Goal: Information Seeking & Learning: Learn about a topic

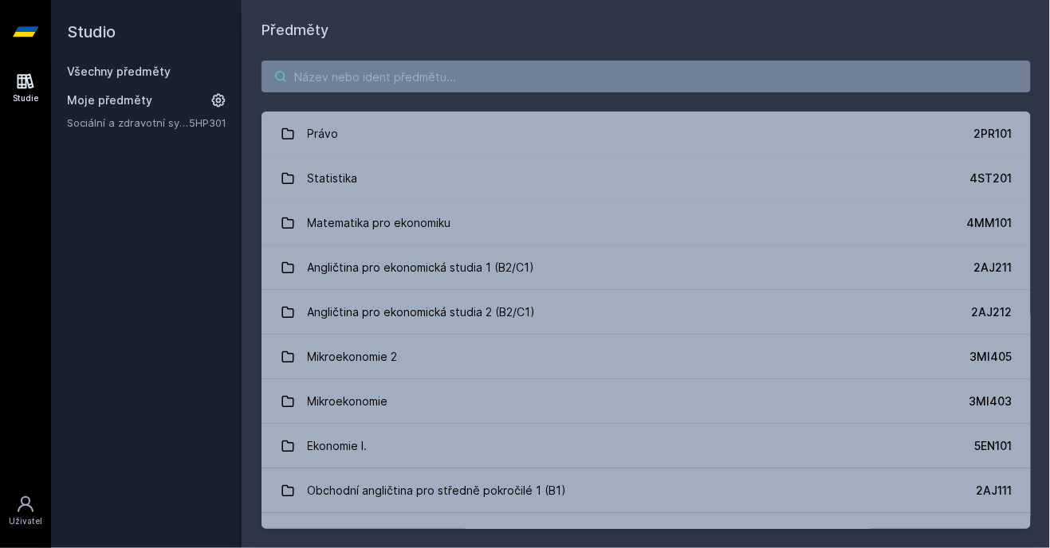
click at [678, 73] on input "search" at bounding box center [645, 77] width 769 height 32
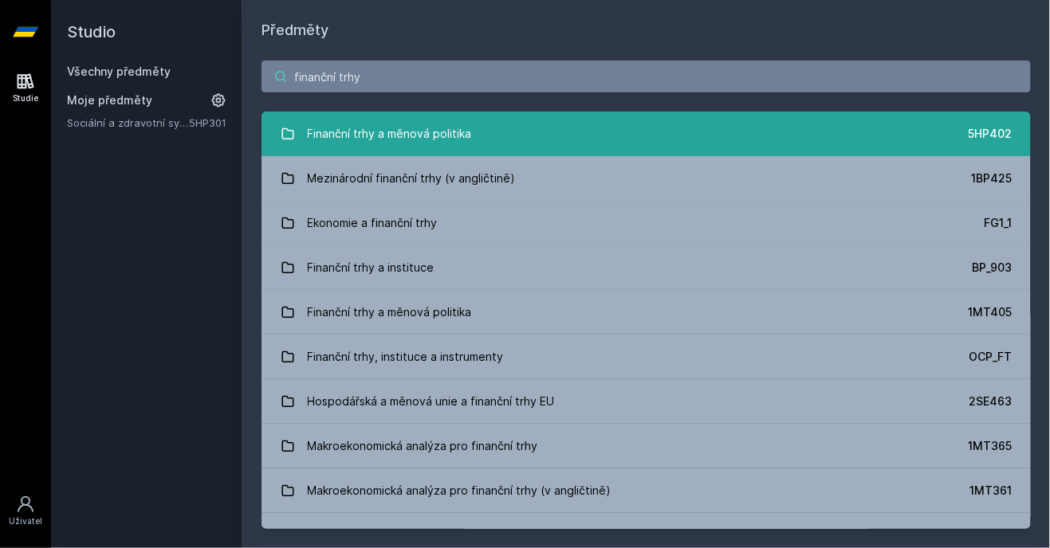
type input "finanční trhy"
click at [516, 136] on link "Finanční trhy a měnová politika 5HP402" at bounding box center [645, 134] width 769 height 45
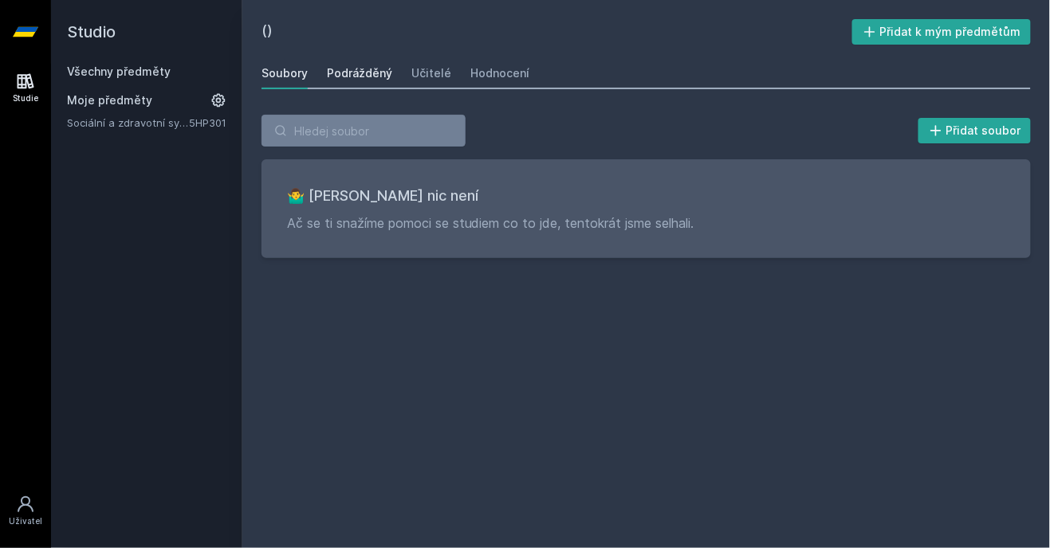
click at [353, 61] on link "Podrážděný" at bounding box center [359, 73] width 65 height 32
click at [428, 69] on font "Učitelé" at bounding box center [431, 73] width 40 height 14
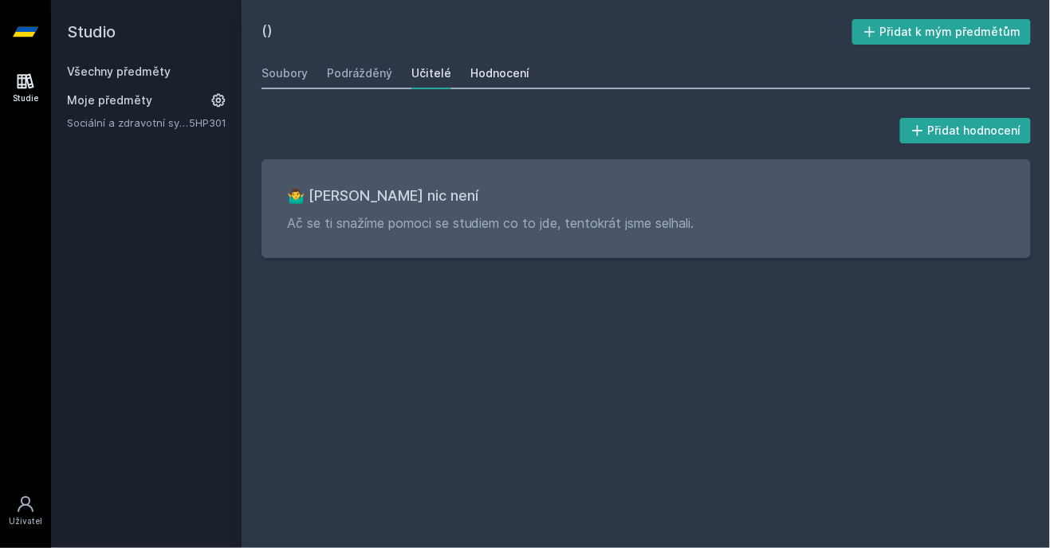
click at [498, 72] on font "Hodnocení" at bounding box center [499, 73] width 59 height 14
click at [414, 64] on link "Učitelé" at bounding box center [431, 73] width 40 height 32
click at [348, 71] on font "Podrážděný" at bounding box center [359, 73] width 65 height 14
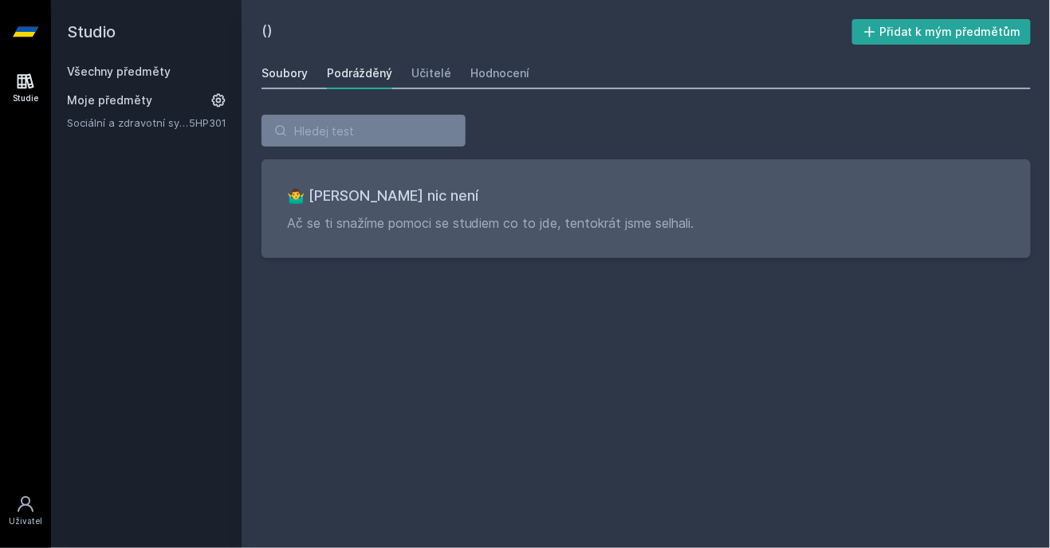
click at [292, 57] on link "Soubory" at bounding box center [284, 73] width 46 height 32
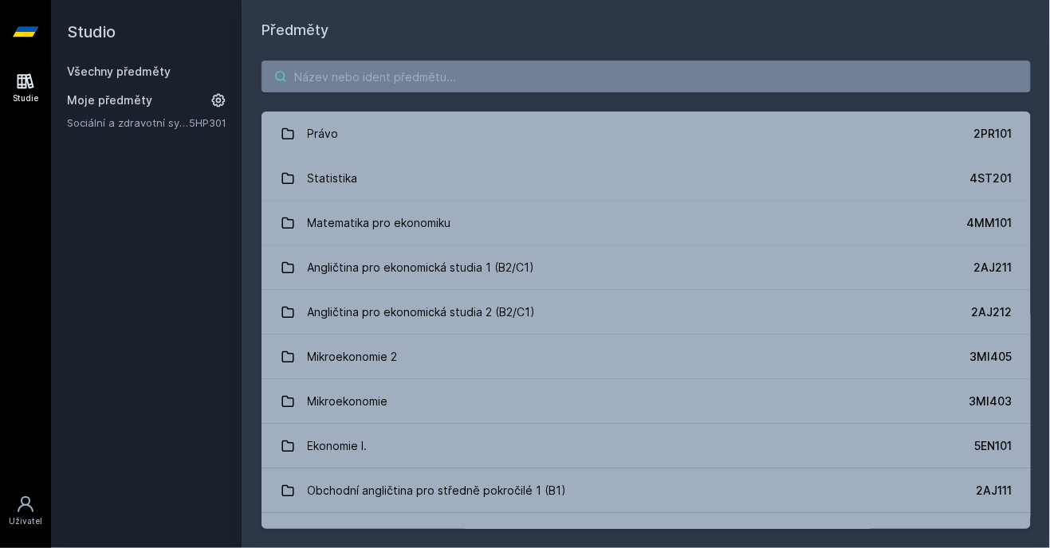
click at [619, 82] on input "search" at bounding box center [645, 77] width 769 height 32
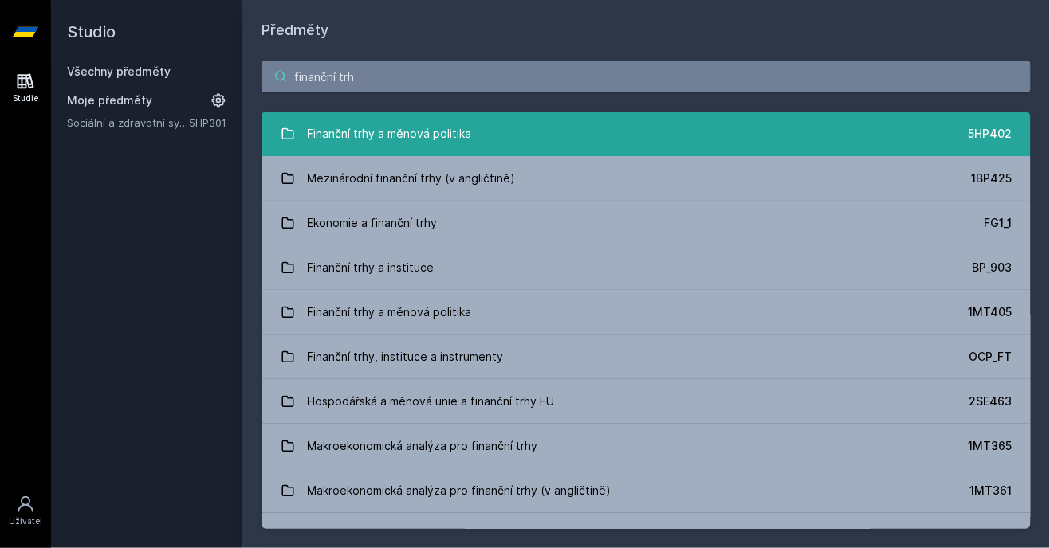
type input "finanční trh"
click at [555, 120] on link "Finanční trhy a měnová politika 5HP402" at bounding box center [645, 134] width 769 height 45
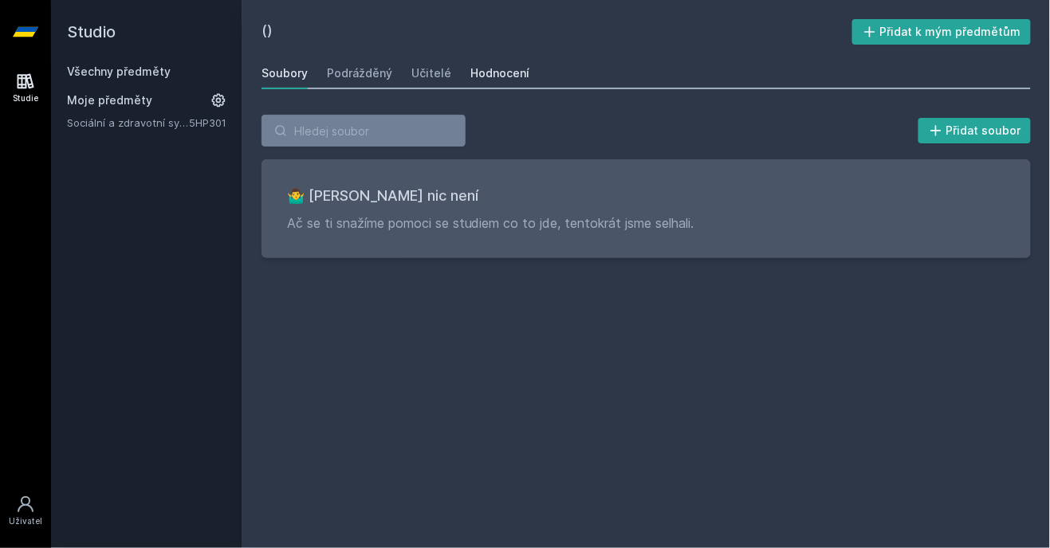
click at [492, 77] on font "Hodnocení" at bounding box center [499, 73] width 59 height 14
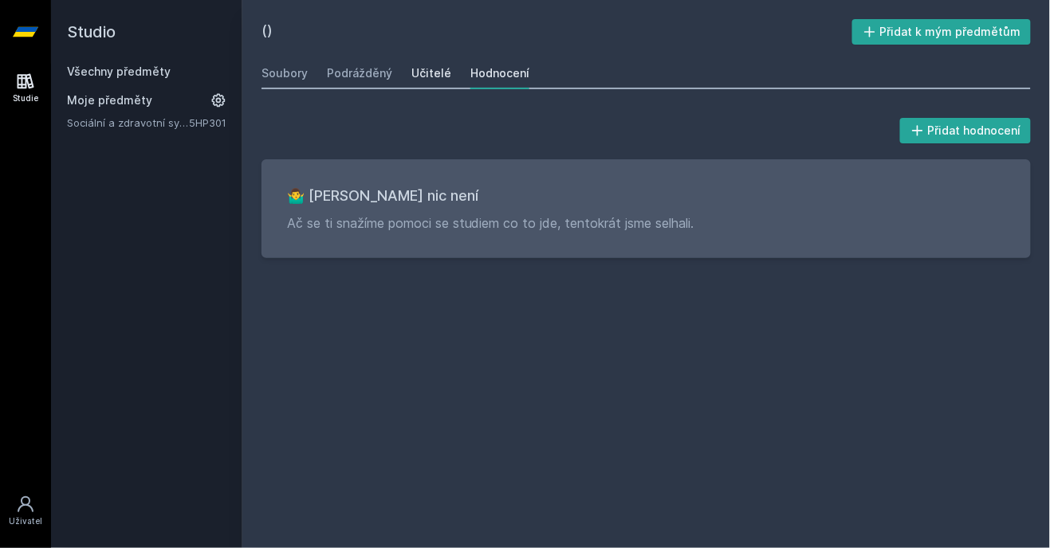
click at [424, 84] on link "Učitelé" at bounding box center [431, 73] width 40 height 32
